Goal: Find specific page/section: Find specific page/section

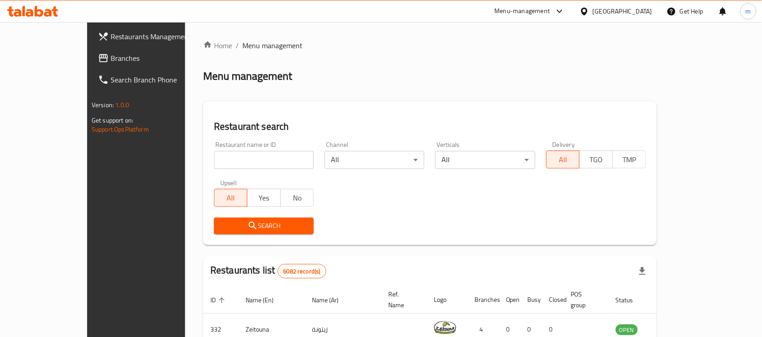
click at [589, 12] on icon at bounding box center [583, 11] width 9 height 9
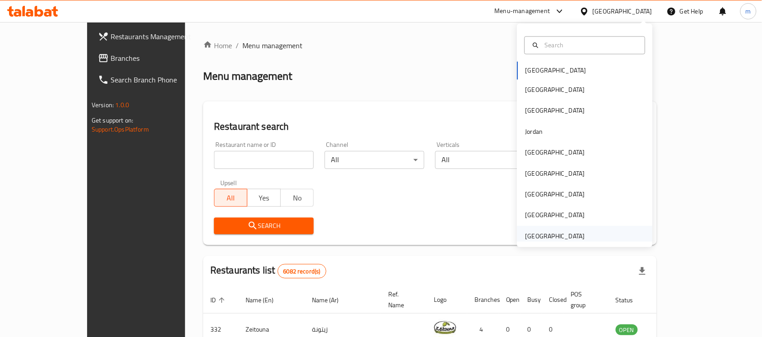
click at [548, 237] on div "[GEOGRAPHIC_DATA]" at bounding box center [555, 236] width 60 height 10
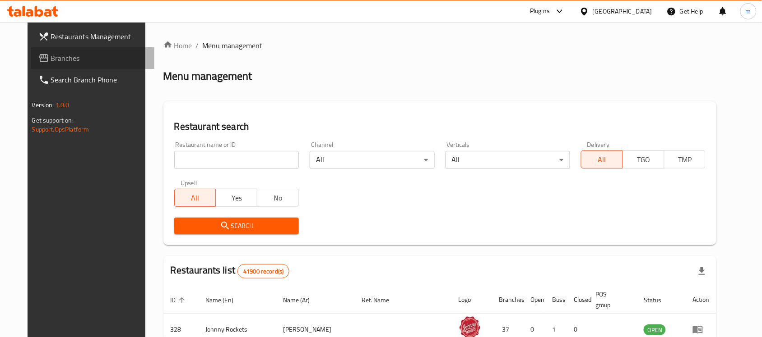
click at [62, 57] on span "Branches" at bounding box center [99, 58] width 97 height 11
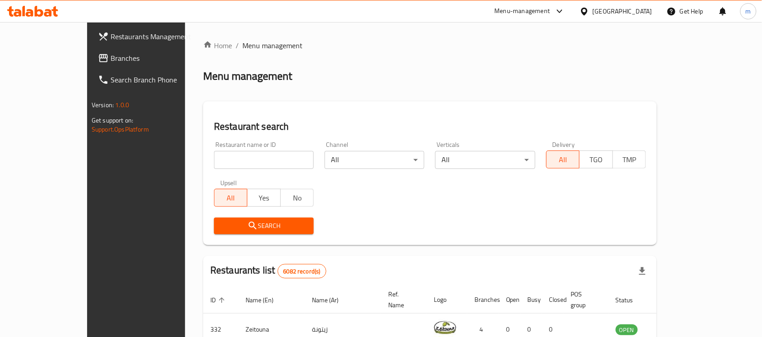
click at [589, 7] on icon at bounding box center [583, 11] width 9 height 9
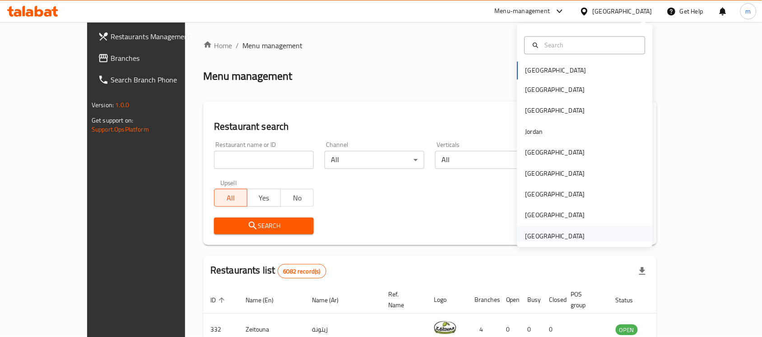
click at [548, 237] on div "[GEOGRAPHIC_DATA]" at bounding box center [555, 236] width 60 height 10
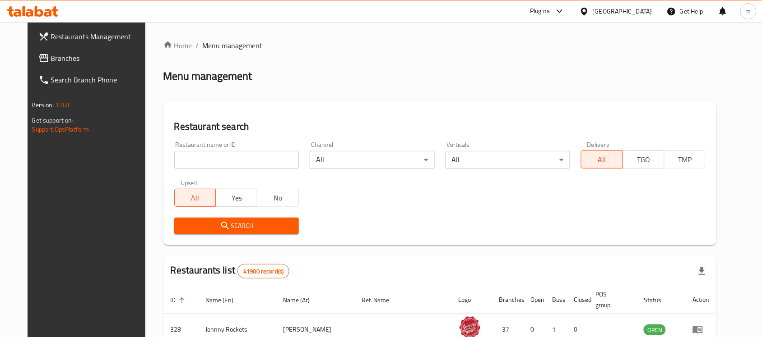
click at [559, 14] on icon at bounding box center [559, 11] width 11 height 11
click at [502, 61] on div "Global Quality Control Center" at bounding box center [478, 61] width 79 height 10
